Goal: Information Seeking & Learning: Learn about a topic

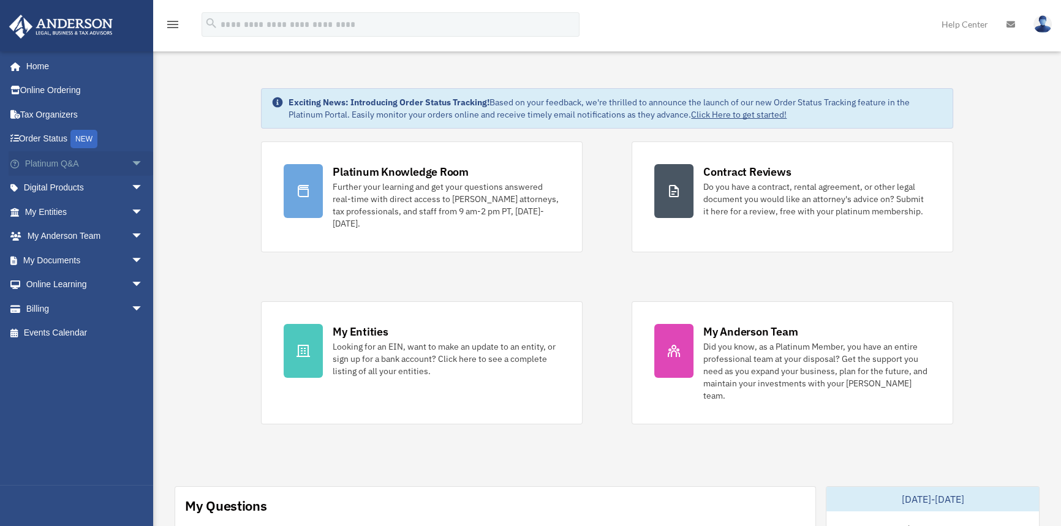
click at [54, 164] on link "Platinum Q&A arrow_drop_down" at bounding box center [85, 163] width 153 height 25
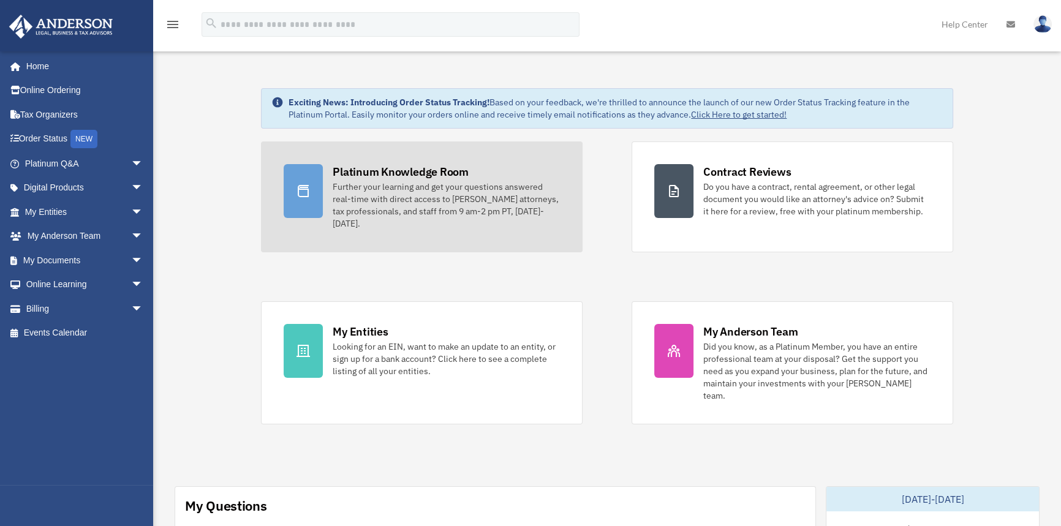
click at [335, 196] on div "Further your learning and get your questions answered real-time with direct acc…" at bounding box center [446, 205] width 227 height 49
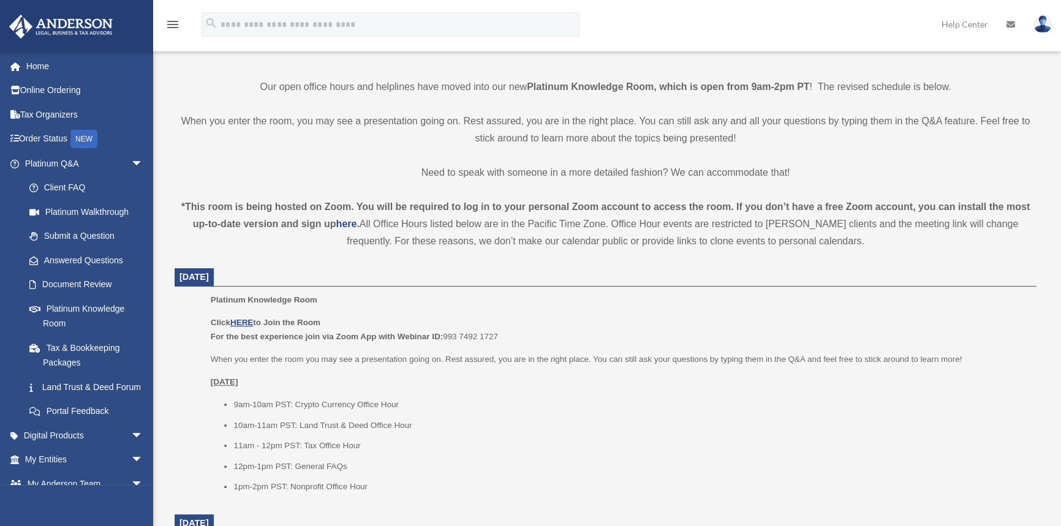
scroll to position [334, 0]
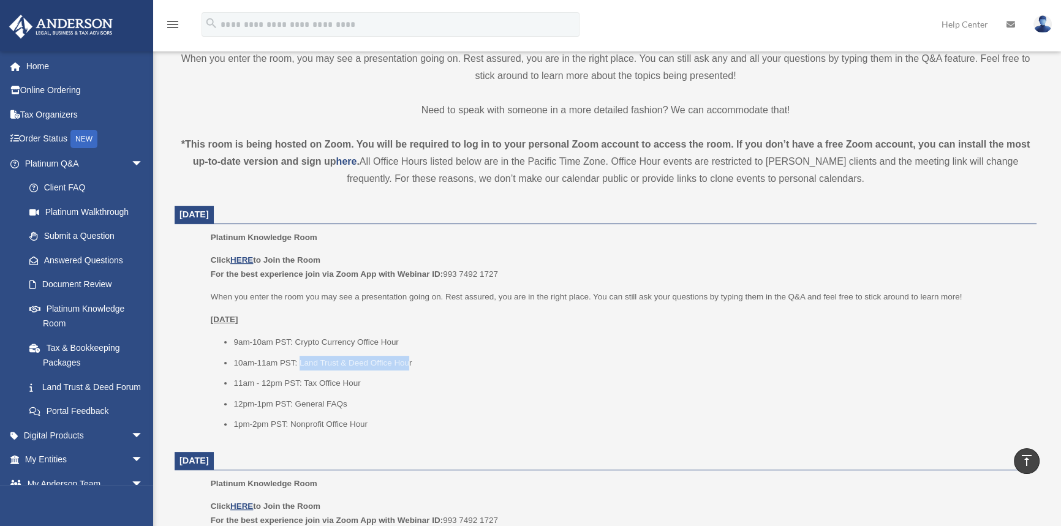
drag, startPoint x: 300, startPoint y: 359, endPoint x: 409, endPoint y: 352, distance: 109.9
click at [409, 352] on ul "9am-10am PST: Crypto Currency Office Hour 10am-11am PST: Land Trust & Deed Offi…" at bounding box center [619, 383] width 817 height 97
click at [472, 350] on ul "9am-10am PST: Crypto Currency Office Hour 10am-11am PST: Land Trust & Deed Offi…" at bounding box center [619, 383] width 817 height 97
click at [252, 259] on u "HERE" at bounding box center [241, 260] width 23 height 9
